Goal: Find specific page/section: Find specific page/section

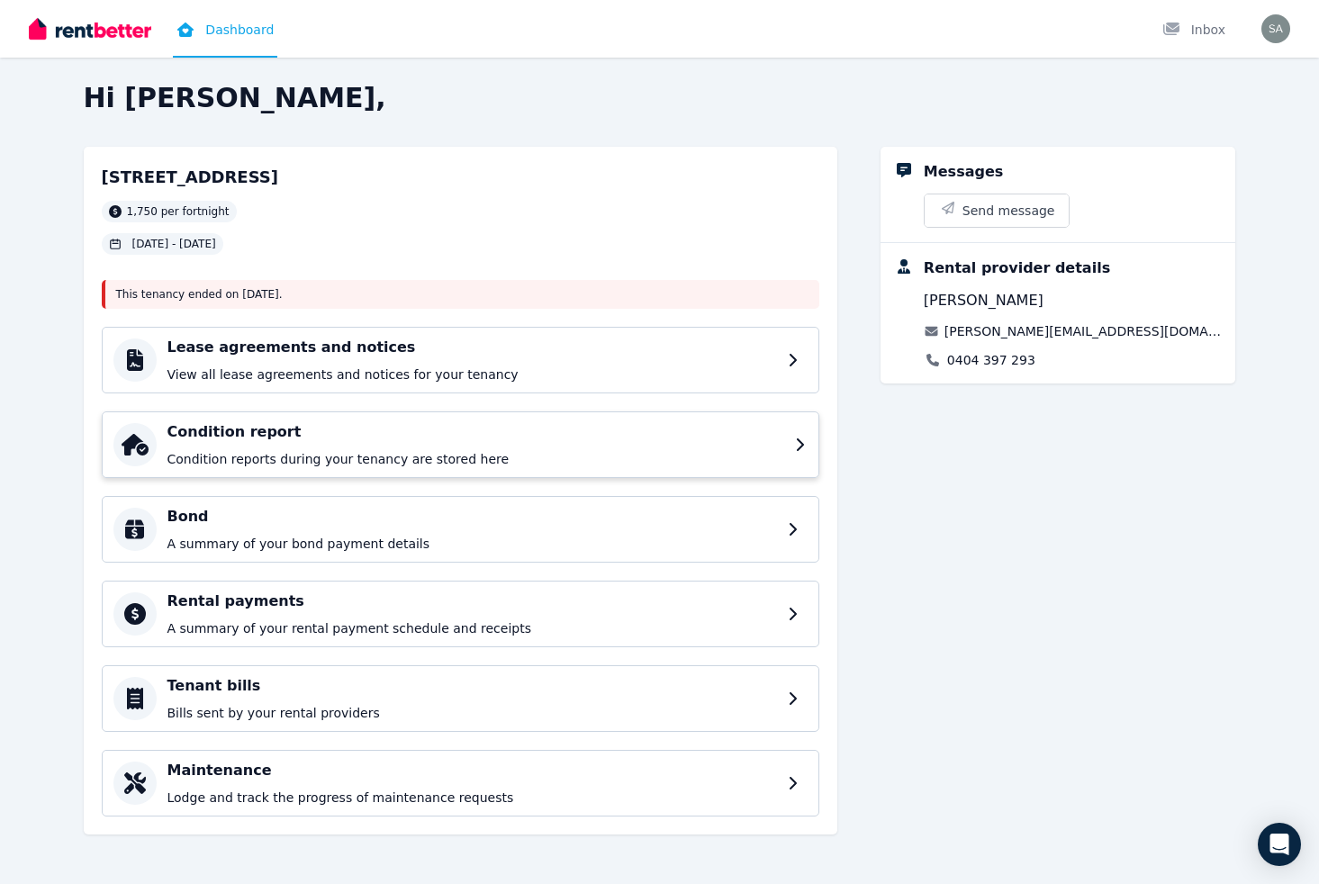
scroll to position [9, 0]
click at [340, 613] on div "Rental payments A summary of your rental payment schedule and receipts" at bounding box center [475, 613] width 617 height 47
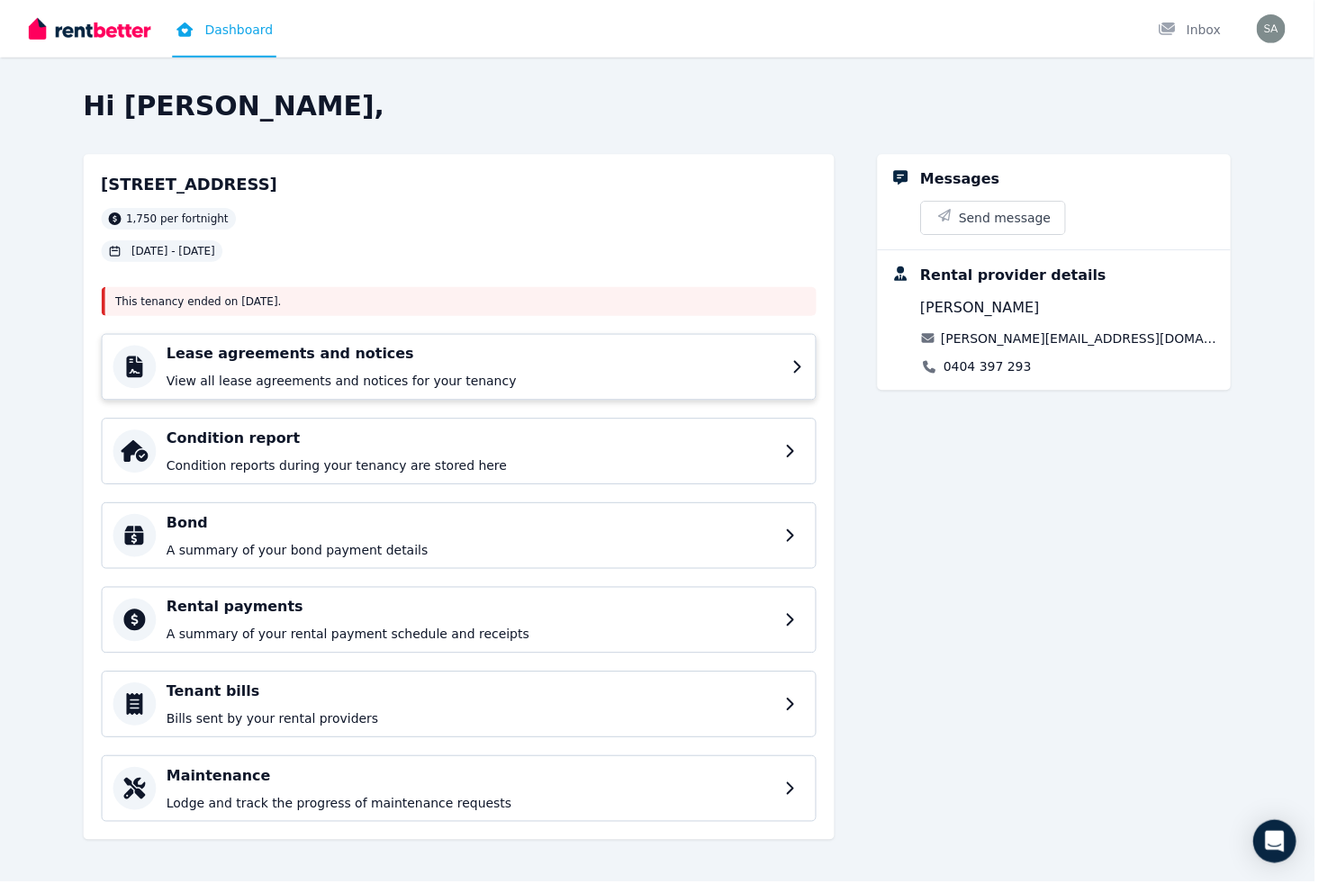
click at [335, 371] on div "Lease agreements and notices View all lease agreements and notices for your ten…" at bounding box center [475, 368] width 617 height 47
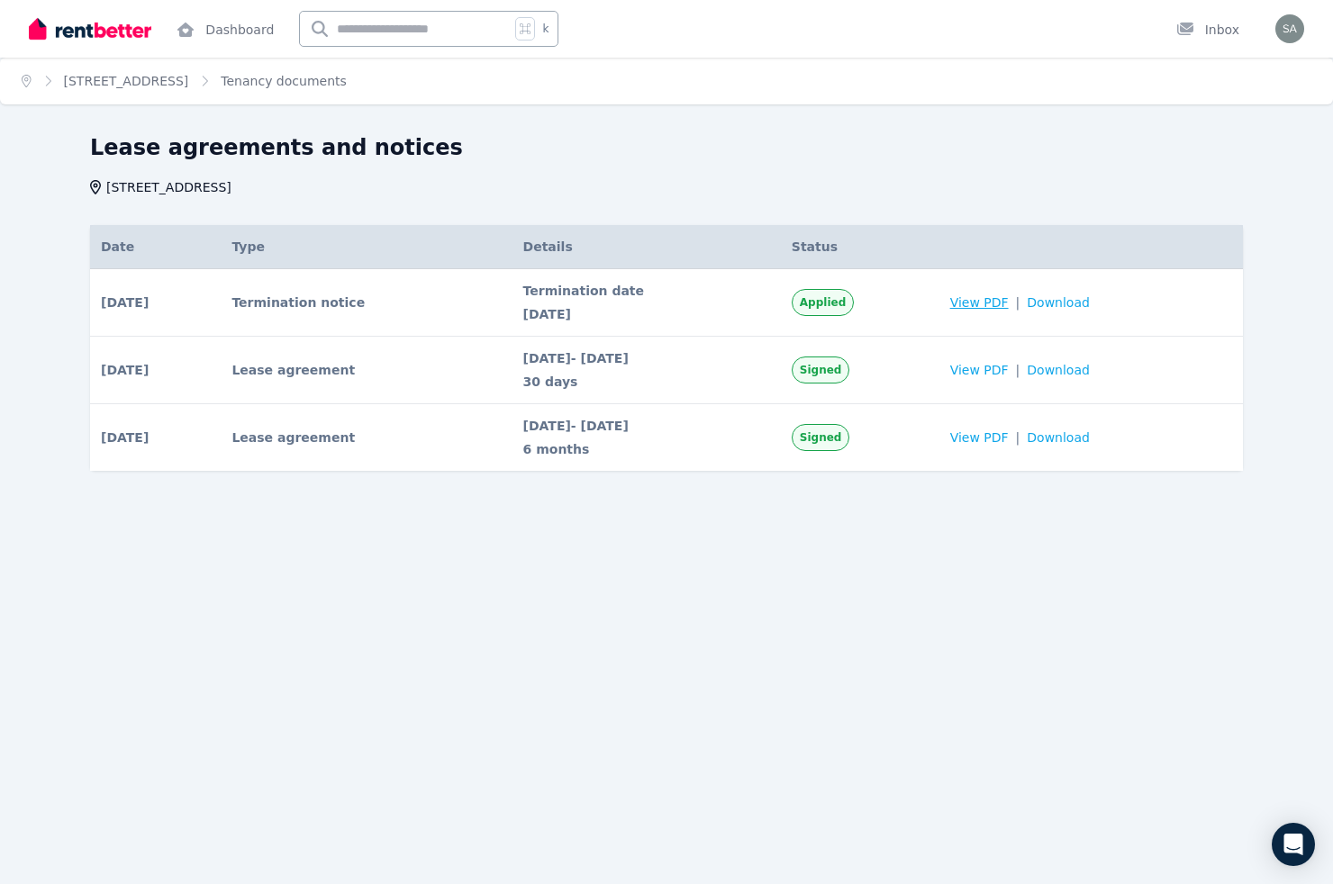
click at [1008, 298] on span "View PDF" at bounding box center [979, 303] width 59 height 18
